Goal: Check status: Check status

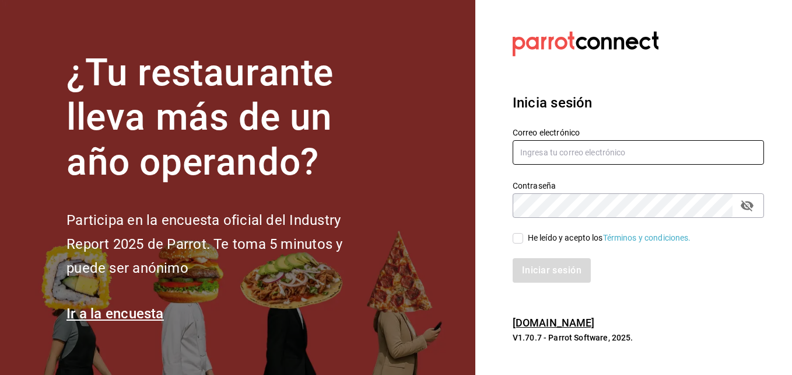
type input "[EMAIL_ADDRESS][DOMAIN_NAME]"
click at [520, 241] on input "He leído y acepto los Términos y condiciones." at bounding box center [518, 238] width 11 height 11
checkbox input "true"
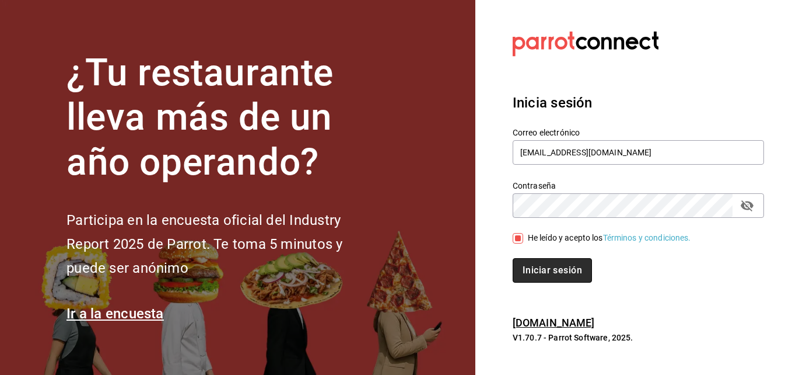
click at [540, 268] on button "Iniciar sesión" at bounding box center [552, 270] width 79 height 25
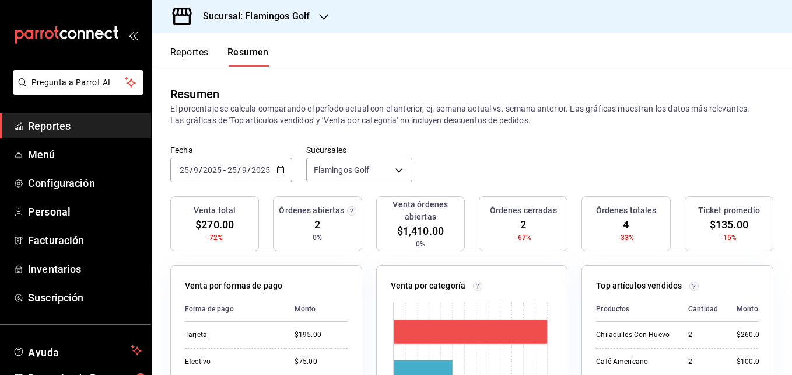
scroll to position [66, 0]
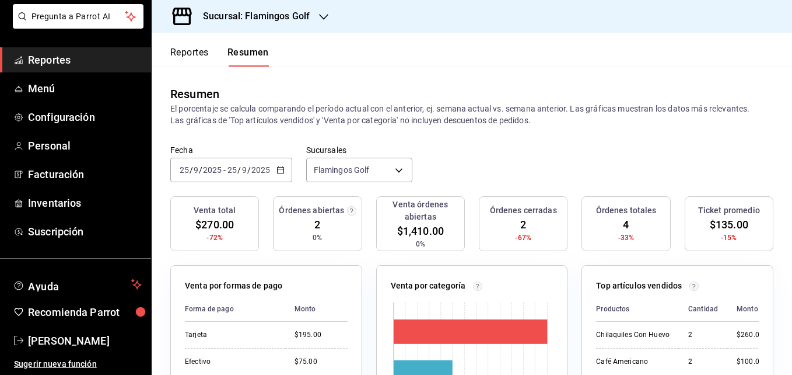
click at [61, 64] on span "Reportes" at bounding box center [85, 60] width 114 height 16
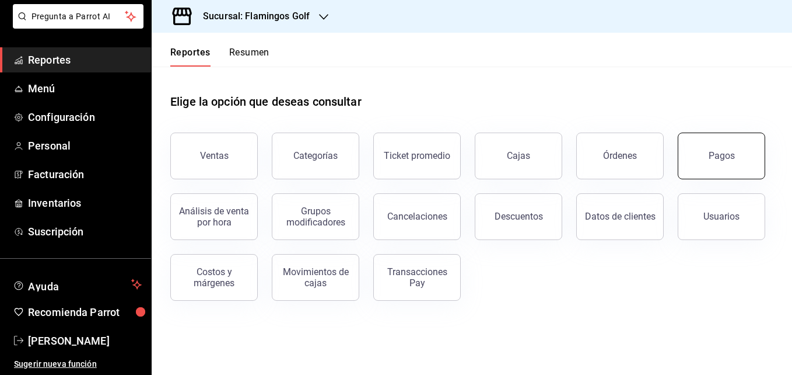
click at [713, 165] on button "Pagos" at bounding box center [722, 155] width 88 height 47
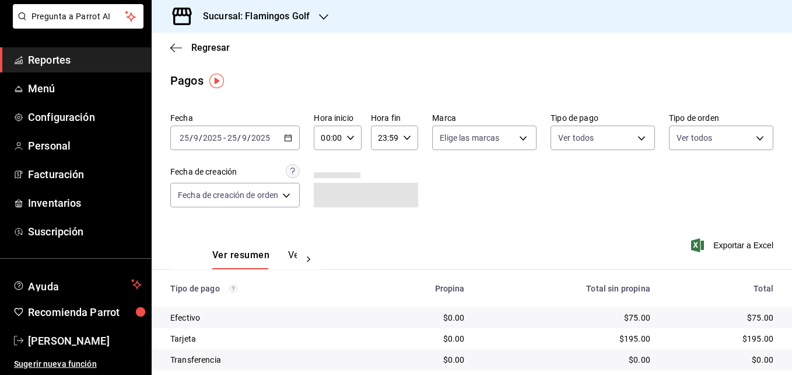
click at [289, 137] on \(Stroke\) "button" at bounding box center [288, 137] width 6 height 1
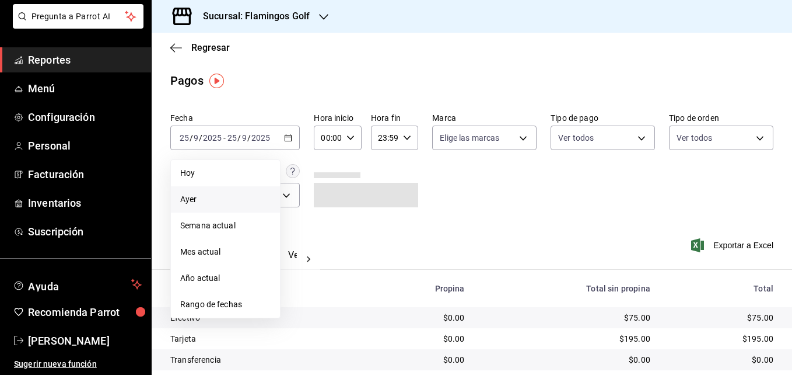
click at [186, 198] on span "Ayer" at bounding box center [225, 199] width 90 height 12
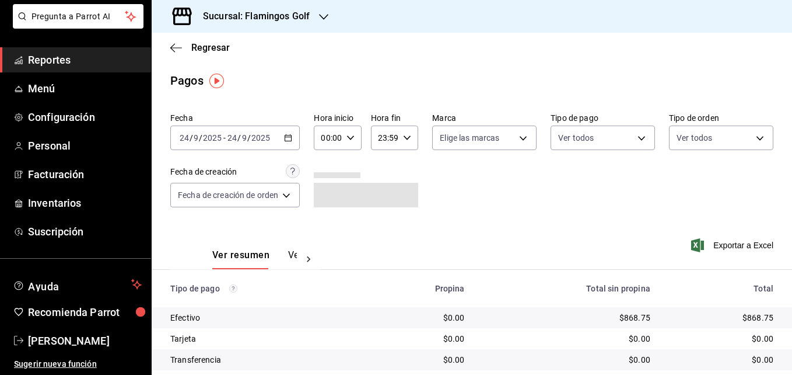
click at [322, 17] on icon "button" at bounding box center [323, 17] width 9 height 6
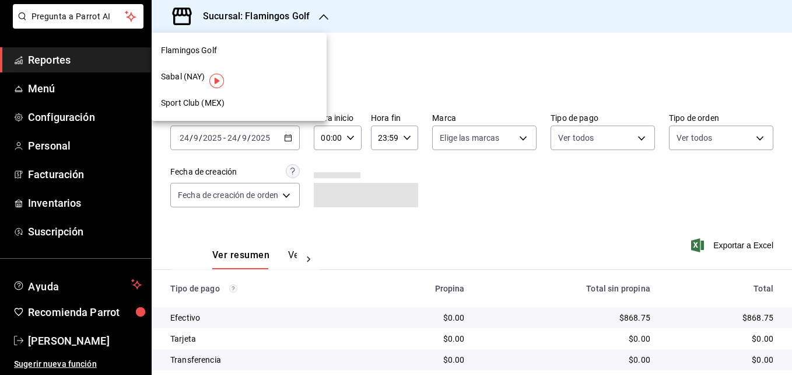
click at [184, 74] on span "Sabal (NAY)" at bounding box center [183, 77] width 44 height 12
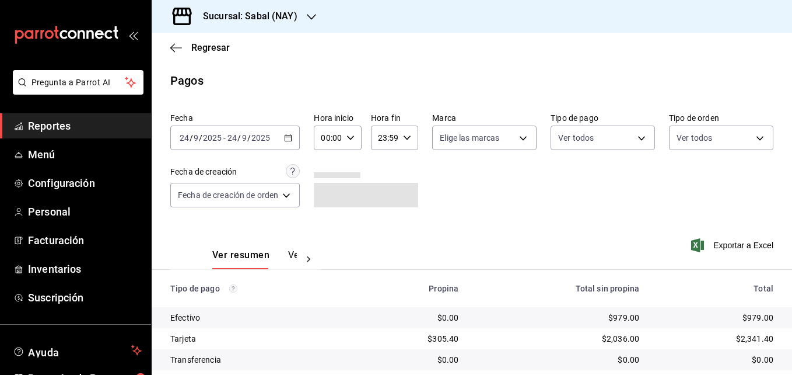
scroll to position [78, 0]
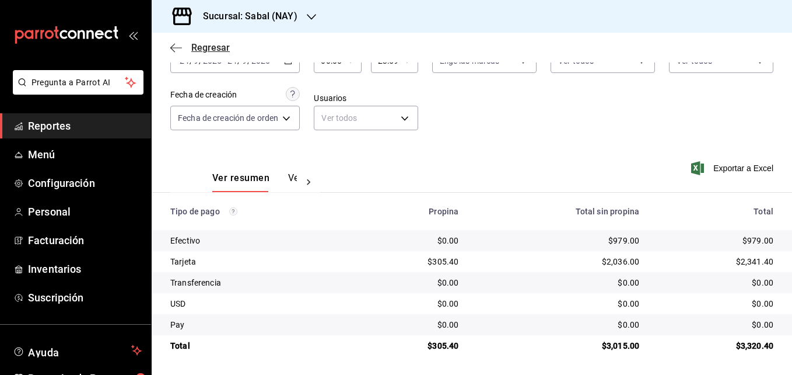
click at [177, 48] on icon "button" at bounding box center [176, 47] width 12 height 1
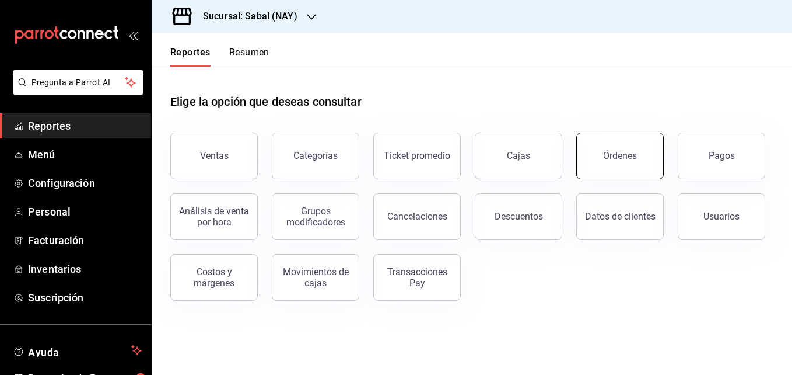
click at [615, 170] on button "Órdenes" at bounding box center [620, 155] width 88 height 47
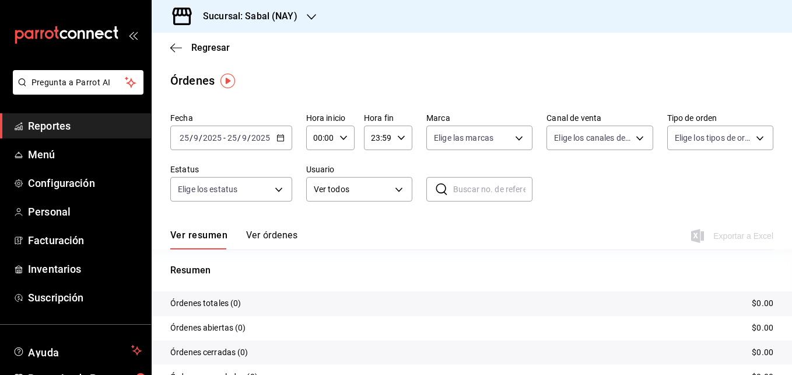
click at [279, 139] on icon "button" at bounding box center [281, 138] width 8 height 8
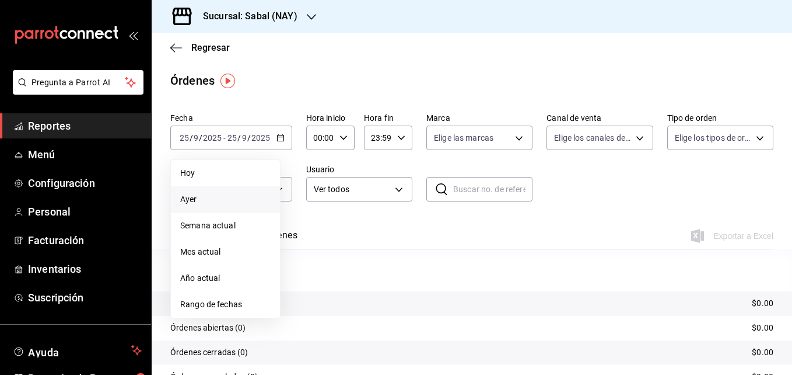
click at [200, 197] on span "Ayer" at bounding box center [225, 199] width 90 height 12
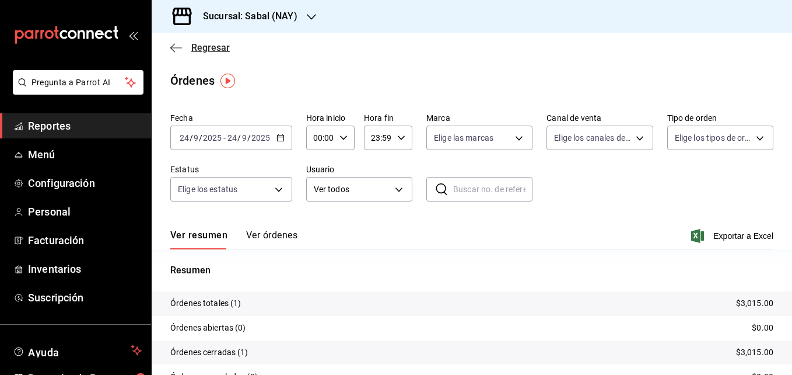
click at [173, 51] on icon "button" at bounding box center [176, 48] width 12 height 11
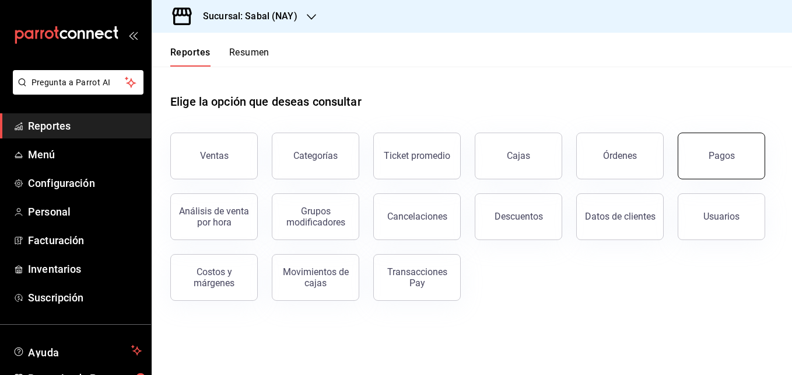
click at [718, 163] on button "Pagos" at bounding box center [722, 155] width 88 height 47
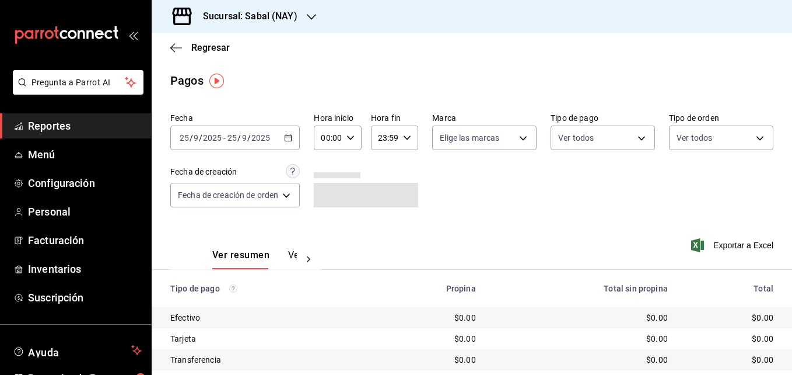
click at [288, 140] on icon "button" at bounding box center [288, 138] width 8 height 8
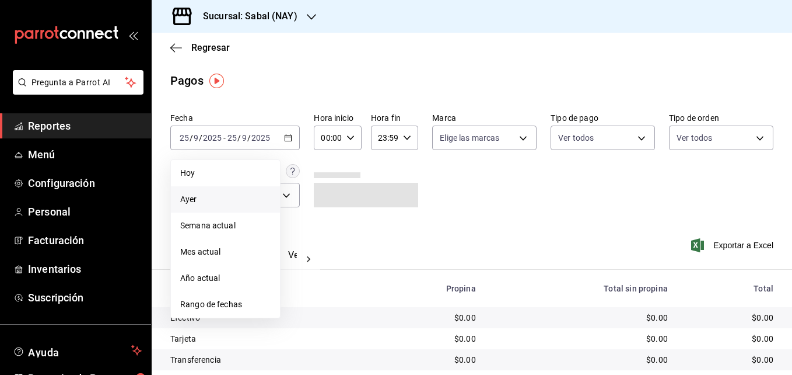
click at [197, 193] on li "Ayer" at bounding box center [225, 199] width 109 height 26
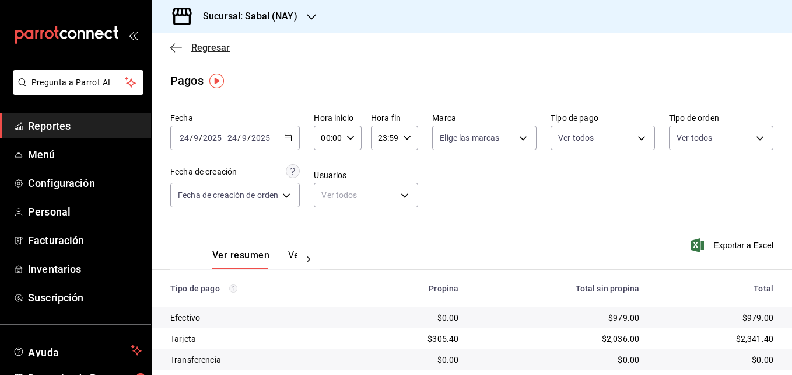
click at [180, 47] on icon "button" at bounding box center [176, 48] width 12 height 11
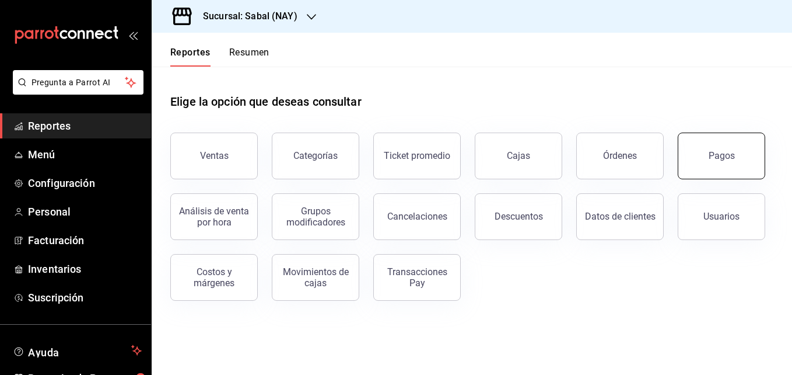
click at [724, 163] on button "Pagos" at bounding box center [722, 155] width 88 height 47
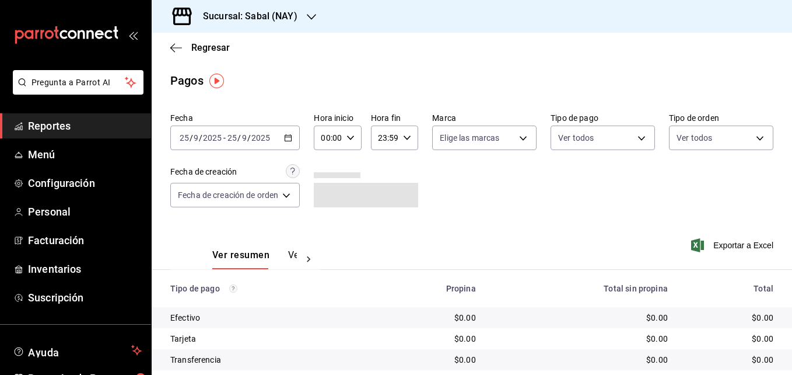
click at [289, 138] on icon "button" at bounding box center [288, 138] width 8 height 8
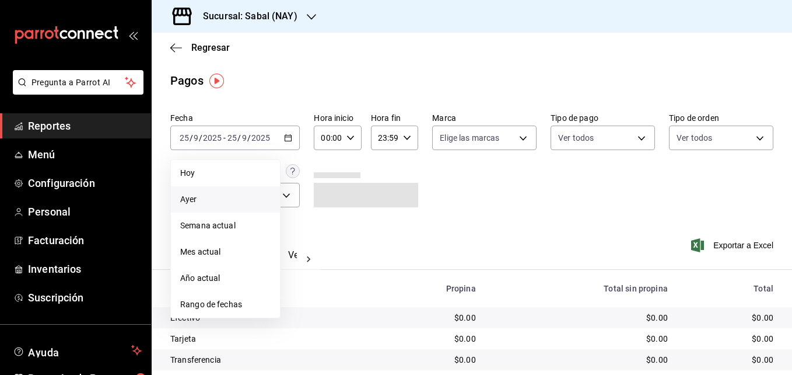
click at [196, 198] on span "Ayer" at bounding box center [225, 199] width 90 height 12
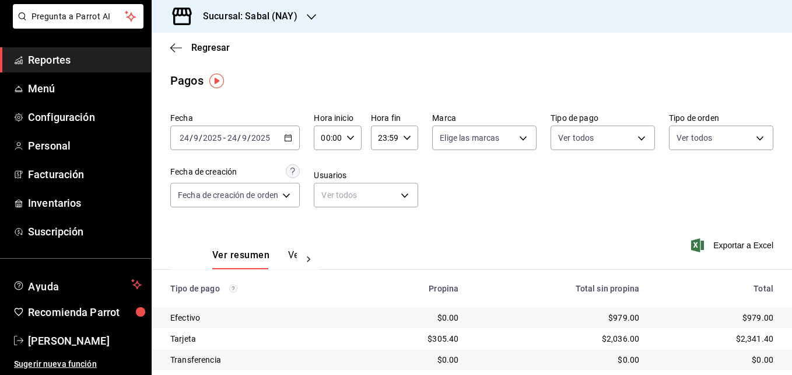
scroll to position [78, 0]
